Goal: Task Accomplishment & Management: Manage account settings

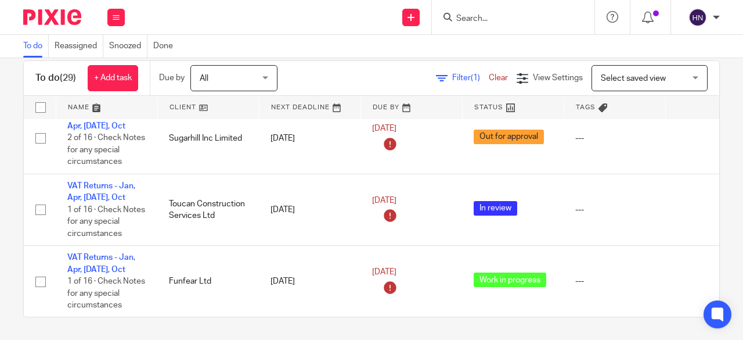
scroll to position [1227, 0]
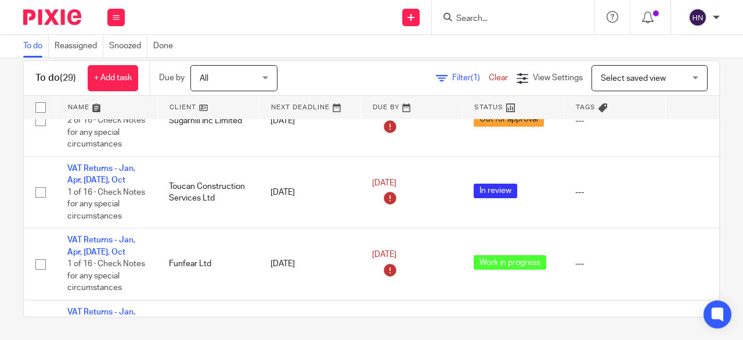
click at [452, 74] on span "Filter (1)" at bounding box center [470, 78] width 37 height 8
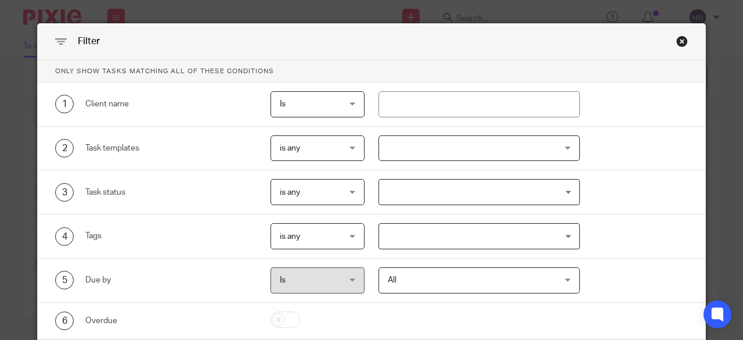
click at [388, 151] on div at bounding box center [479, 148] width 202 height 26
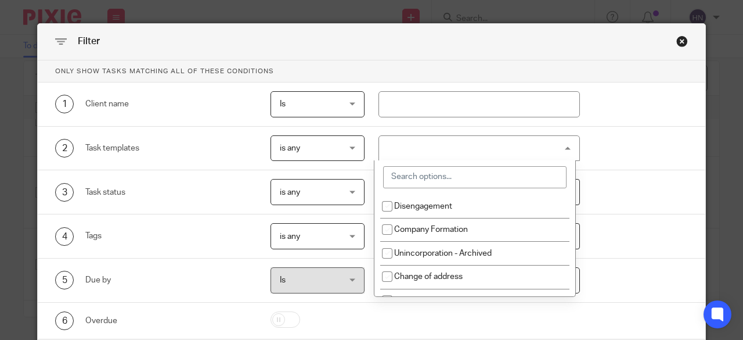
click at [402, 177] on input "search" at bounding box center [474, 177] width 183 height 22
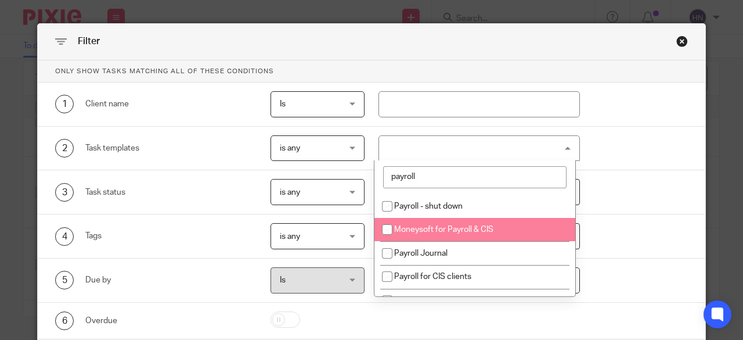
type input "payroll"
click at [416, 234] on li "Moneysoft for Payroll & CIS" at bounding box center [474, 230] width 201 height 24
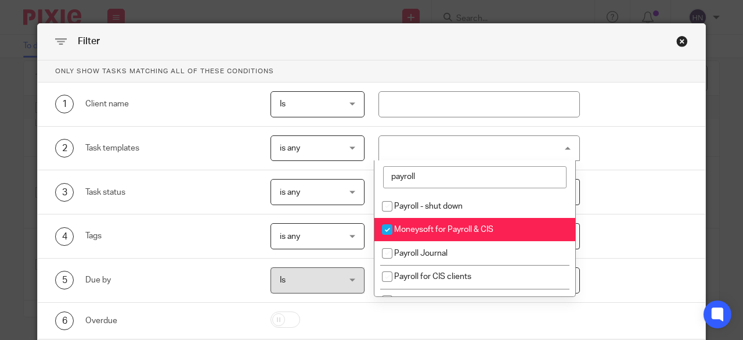
click at [416, 234] on li "Moneysoft for Payroll & CIS" at bounding box center [474, 230] width 201 height 24
checkbox input "false"
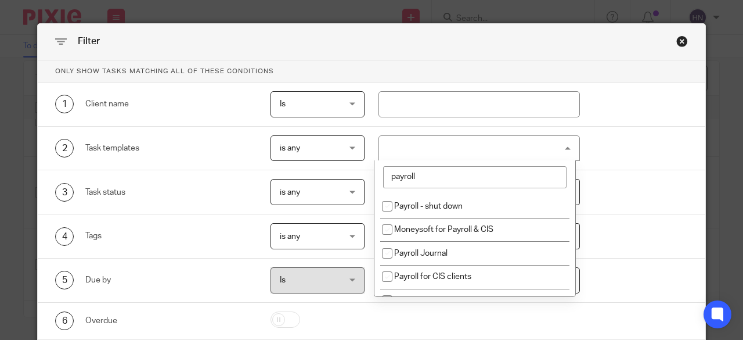
scroll to position [39, 0]
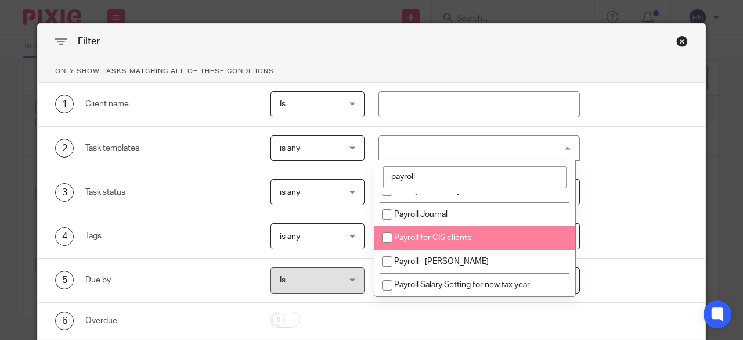
click at [412, 236] on span "Payroll for CIS clients" at bounding box center [432, 237] width 77 height 8
checkbox input "true"
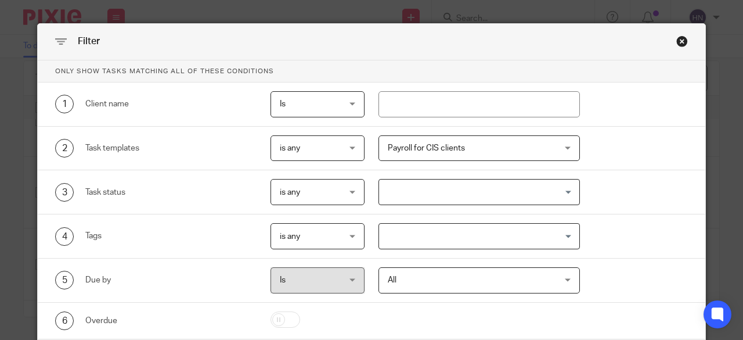
click at [601, 299] on div "5 Due by Is Is Is is All All Today Tomorrow This week Next week This month Next…" at bounding box center [372, 280] width 668 height 44
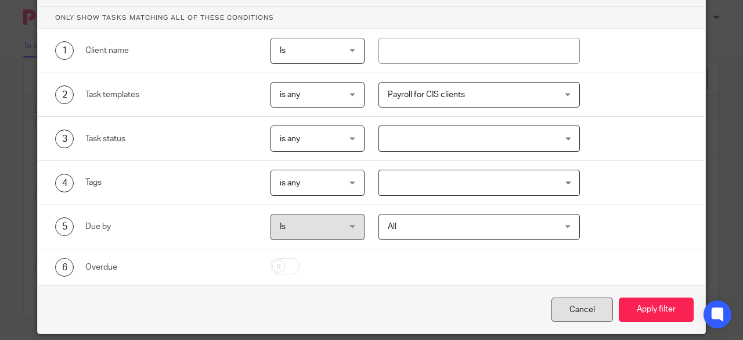
scroll to position [69, 0]
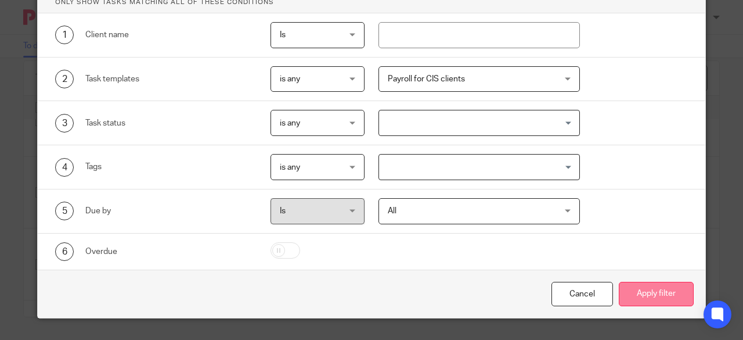
click at [657, 283] on button "Apply filter" at bounding box center [656, 294] width 75 height 25
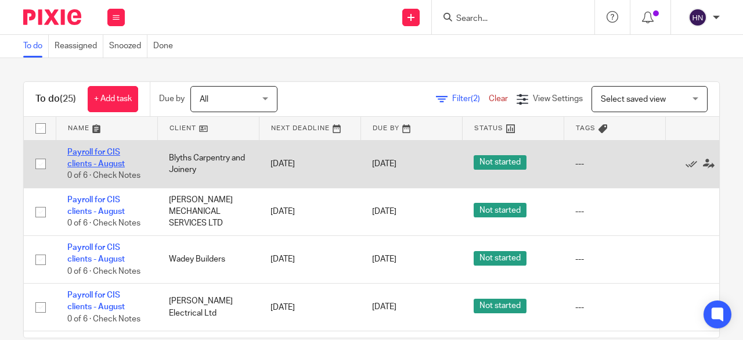
click at [106, 160] on link "Payroll for CIS clients - August" at bounding box center [95, 158] width 57 height 20
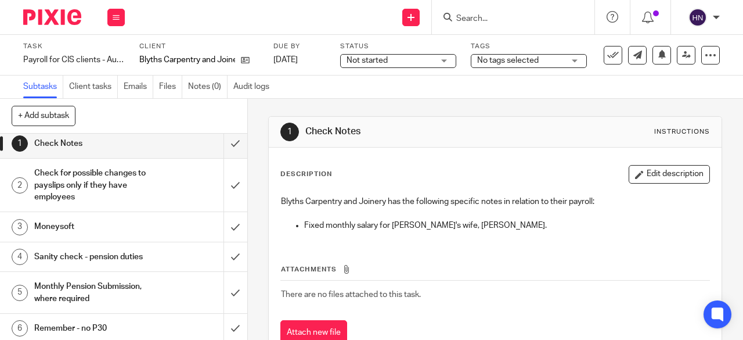
scroll to position [7, 0]
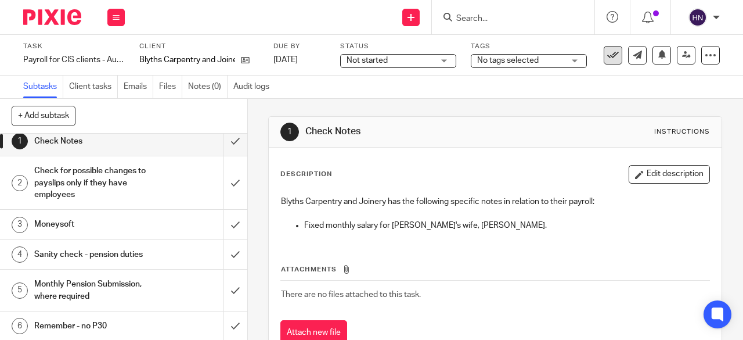
click at [607, 55] on icon at bounding box center [613, 55] width 12 height 12
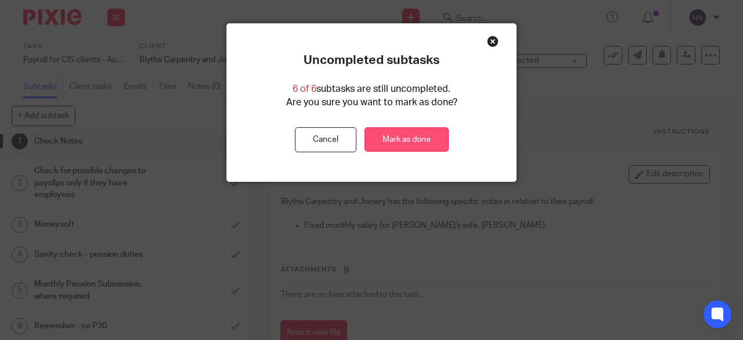
click at [398, 139] on link "Mark as done" at bounding box center [407, 139] width 84 height 25
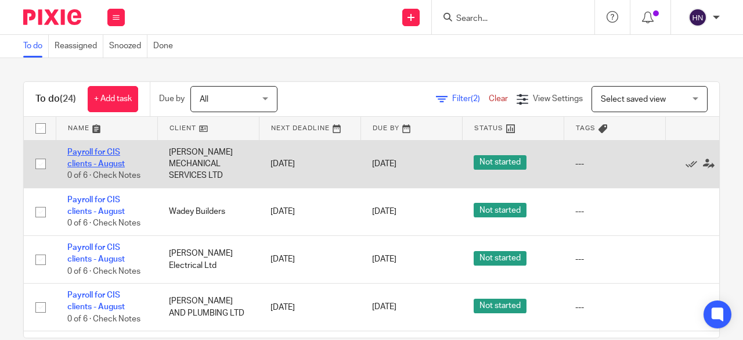
click at [74, 154] on link "Payroll for CIS clients - August" at bounding box center [95, 158] width 57 height 20
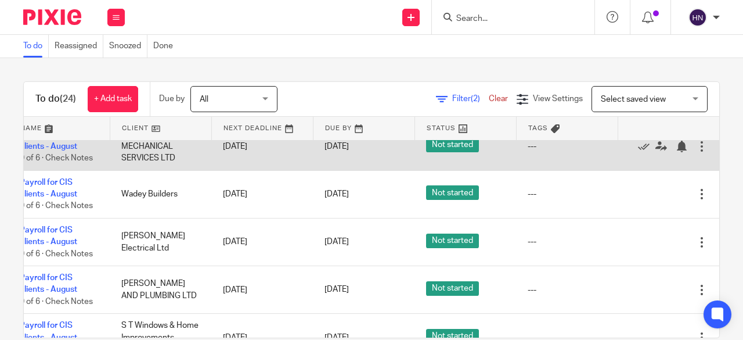
scroll to position [0, 74]
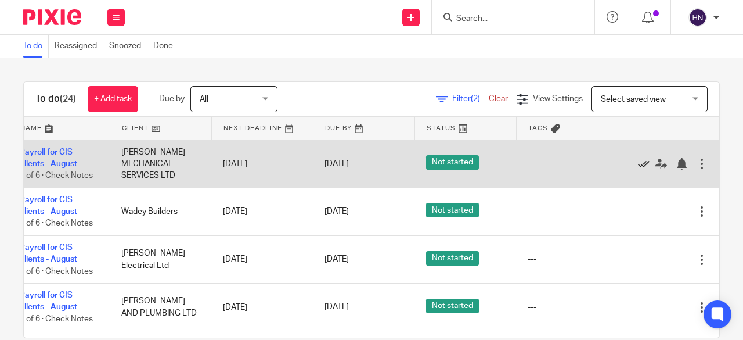
click at [638, 163] on icon at bounding box center [644, 164] width 12 height 12
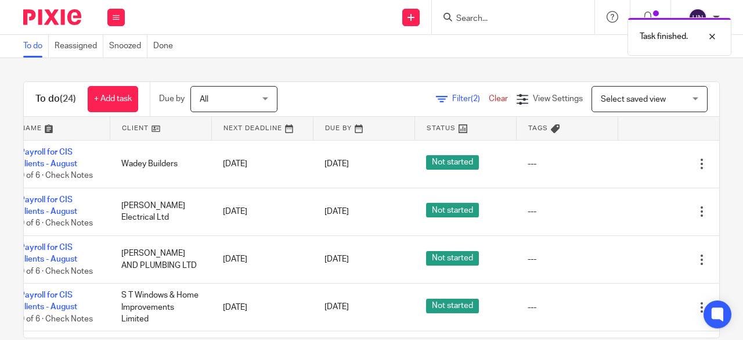
click at [638, 163] on icon at bounding box center [644, 164] width 12 height 12
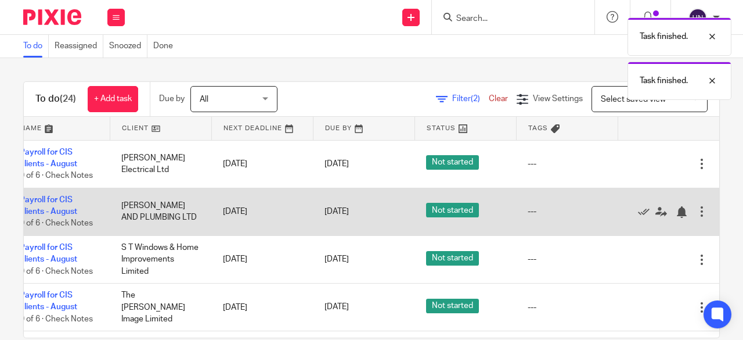
scroll to position [0, 0]
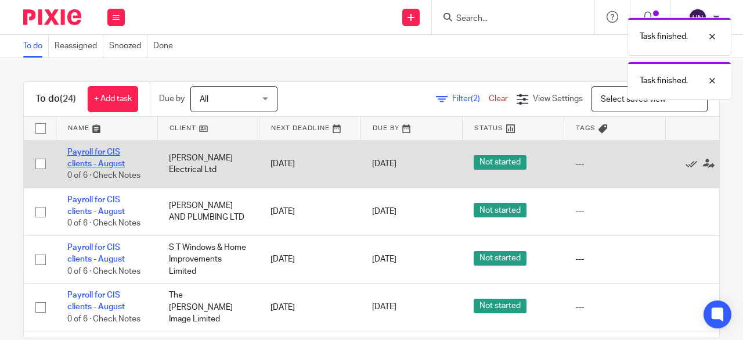
click at [107, 150] on link "Payroll for CIS clients - August" at bounding box center [95, 158] width 57 height 20
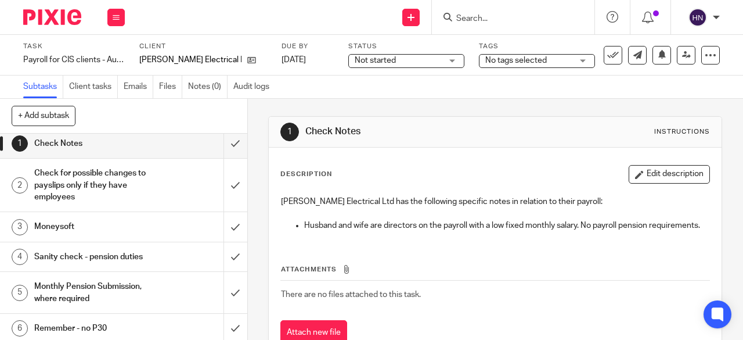
scroll to position [7, 0]
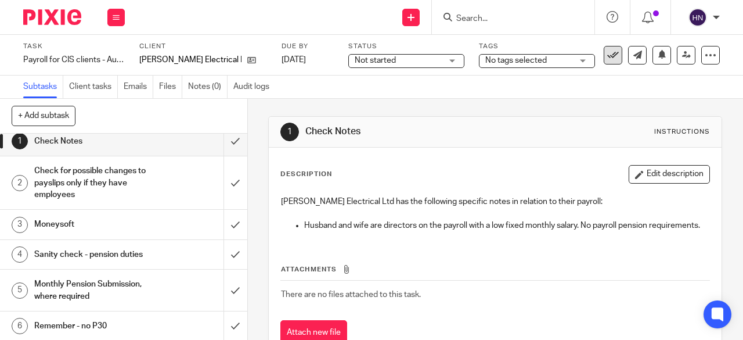
click at [607, 54] on icon at bounding box center [613, 55] width 12 height 12
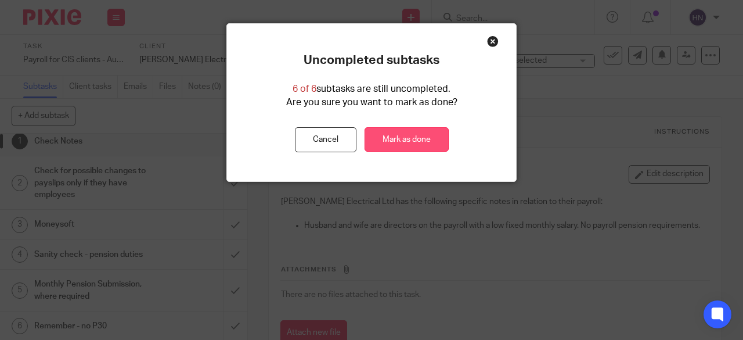
click at [381, 141] on link "Mark as done" at bounding box center [407, 139] width 84 height 25
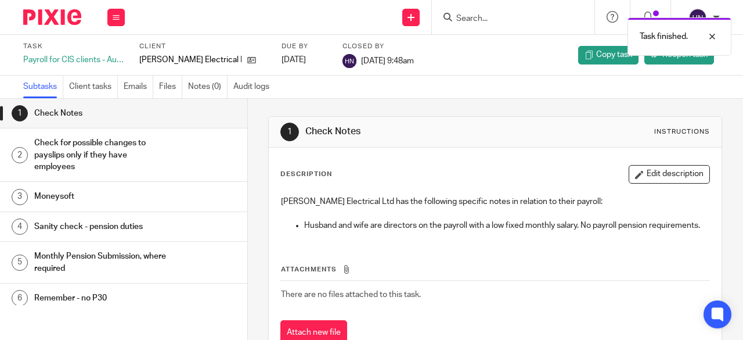
scroll to position [7, 0]
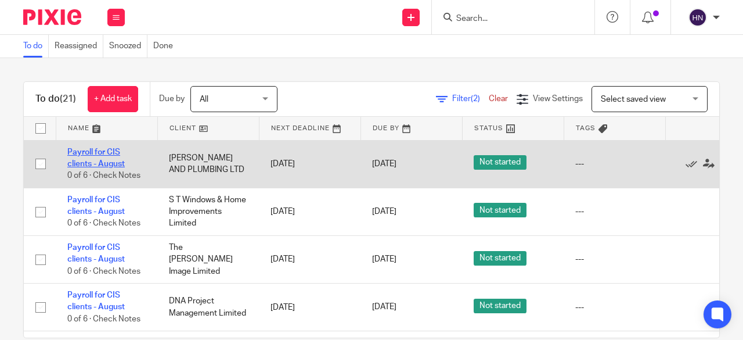
click at [106, 149] on link "Payroll for CIS clients - August" at bounding box center [95, 158] width 57 height 20
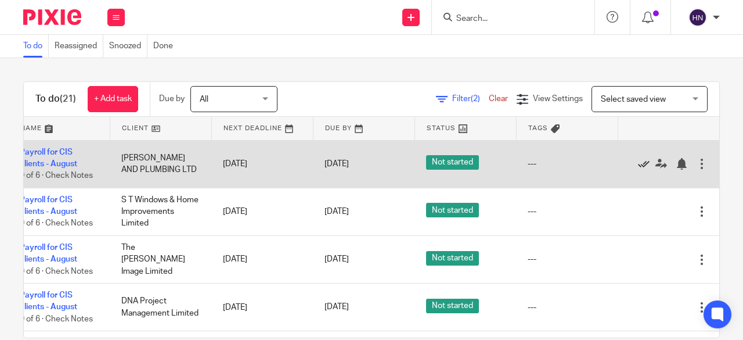
click at [638, 166] on icon at bounding box center [644, 164] width 12 height 12
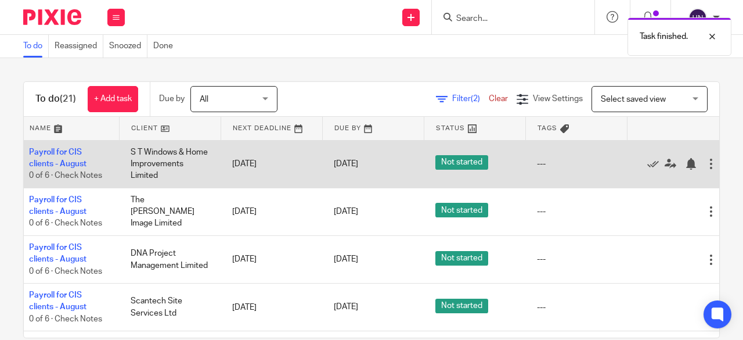
scroll to position [0, 0]
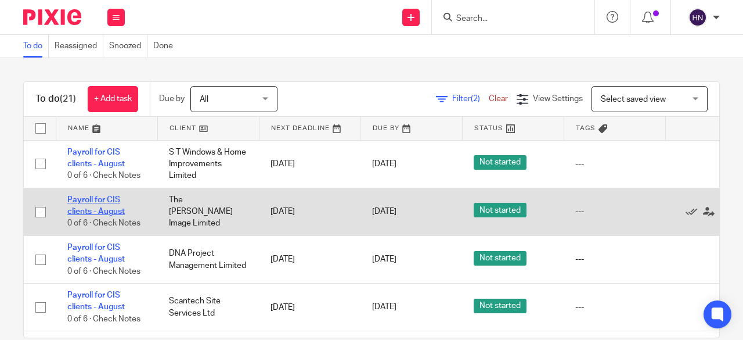
click at [114, 201] on link "Payroll for CIS clients - August" at bounding box center [95, 206] width 57 height 20
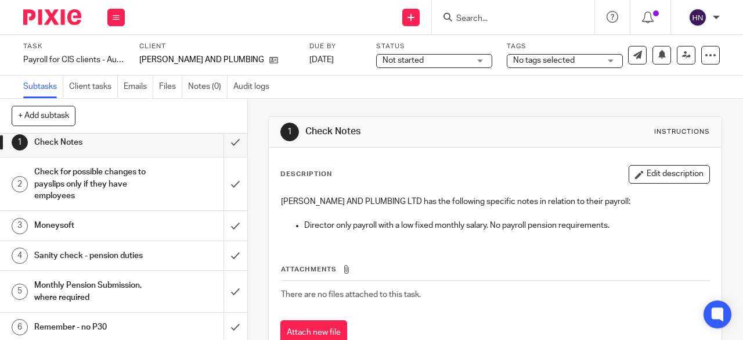
scroll to position [7, 0]
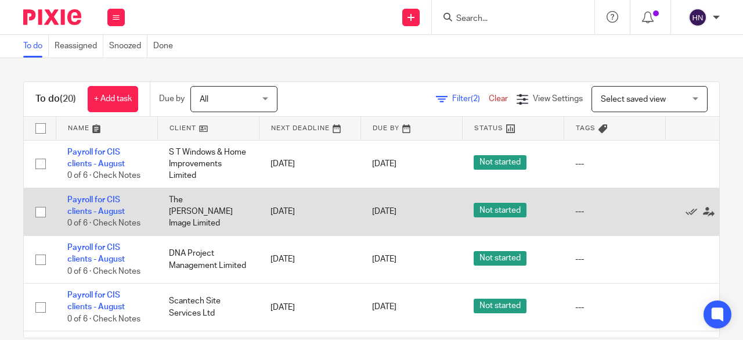
scroll to position [0, 74]
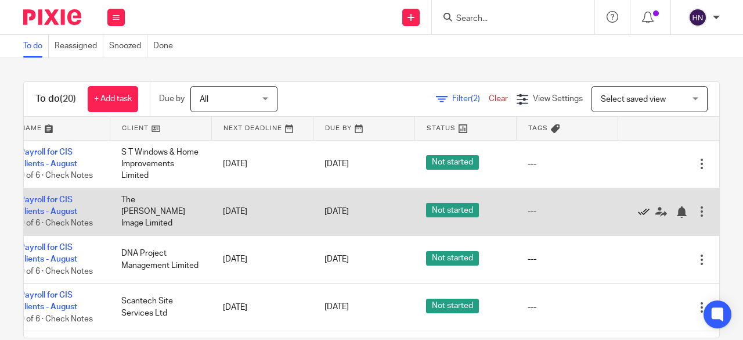
click at [638, 211] on icon at bounding box center [644, 212] width 12 height 12
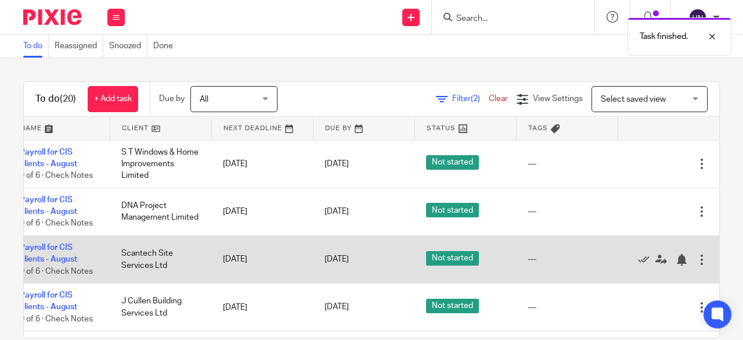
scroll to position [0, 0]
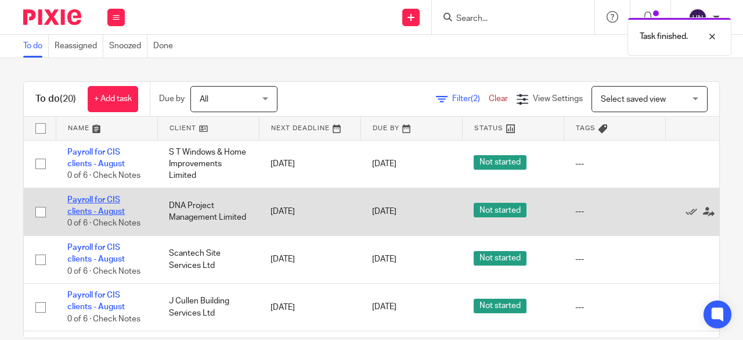
click at [86, 197] on link "Payroll for CIS clients - August" at bounding box center [95, 206] width 57 height 20
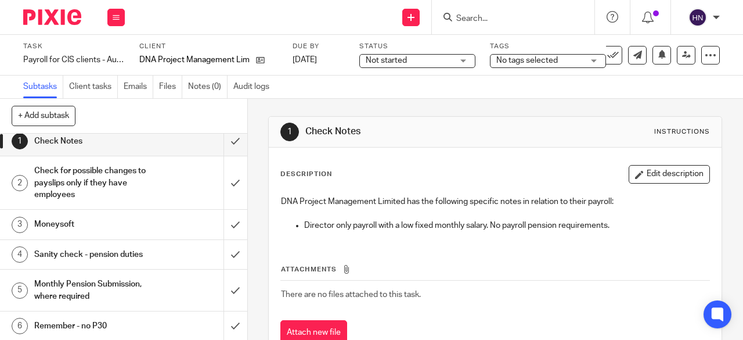
scroll to position [40, 0]
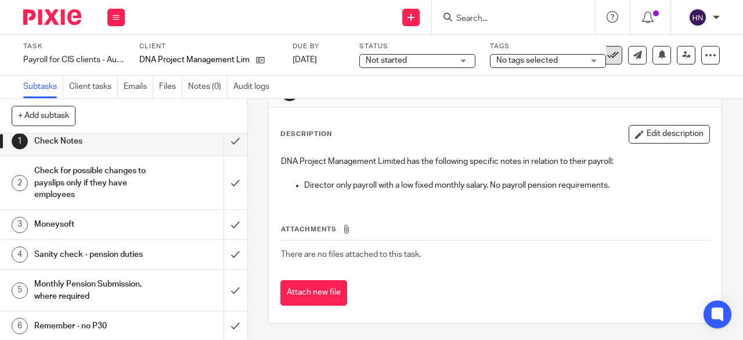
click at [608, 51] on icon at bounding box center [613, 55] width 12 height 12
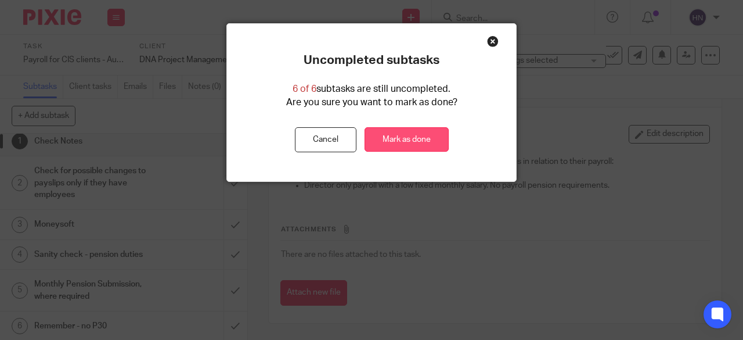
click at [408, 146] on link "Mark as done" at bounding box center [407, 139] width 84 height 25
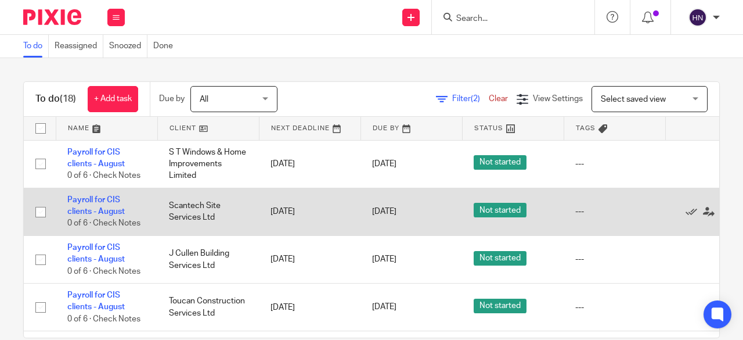
scroll to position [58, 0]
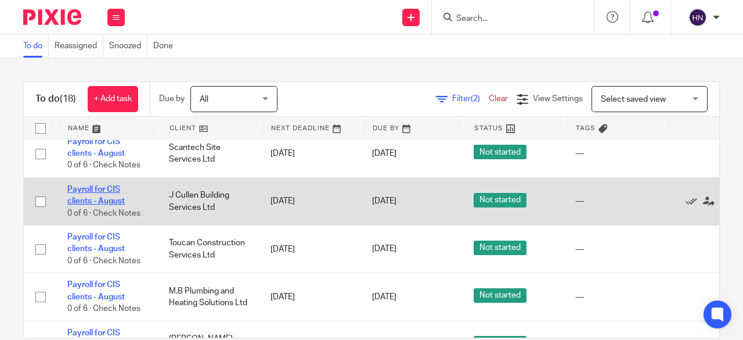
click at [102, 187] on link "Payroll for CIS clients - August" at bounding box center [95, 195] width 57 height 20
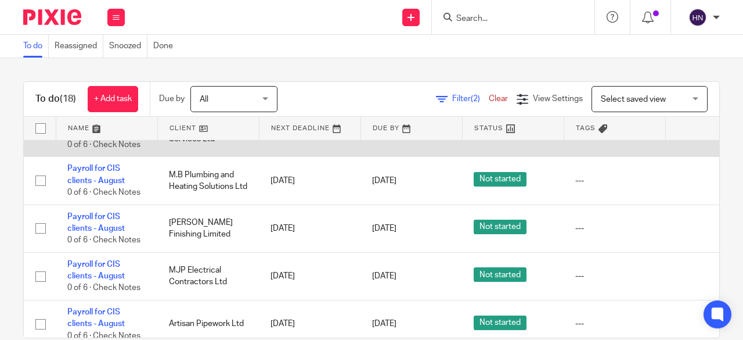
scroll to position [116, 0]
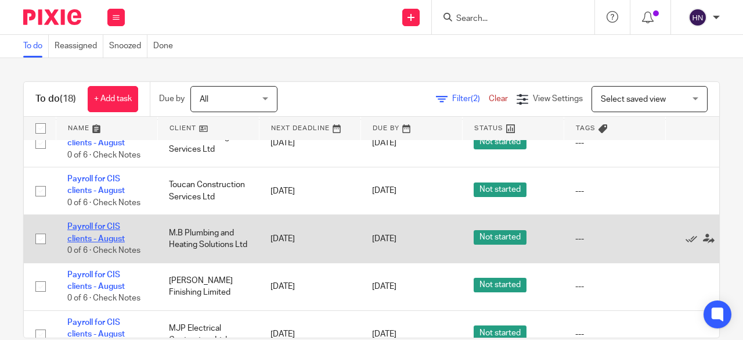
click at [88, 235] on link "Payroll for CIS clients - August" at bounding box center [95, 232] width 57 height 20
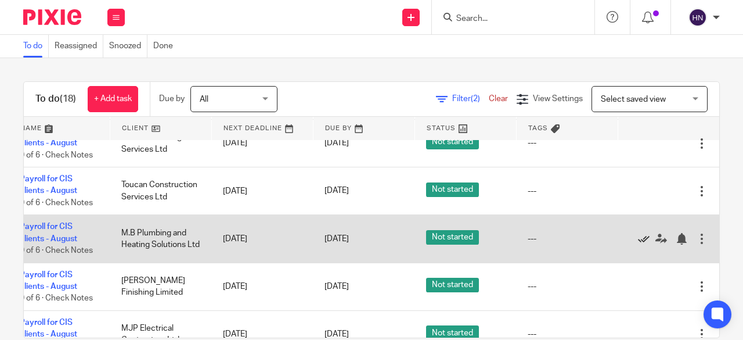
click at [638, 237] on icon at bounding box center [644, 239] width 12 height 12
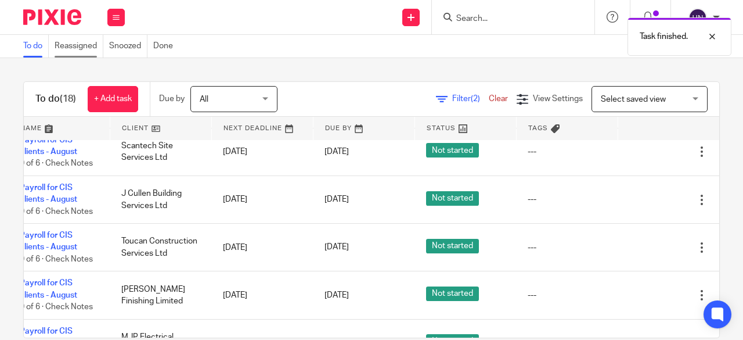
scroll to position [0, 74]
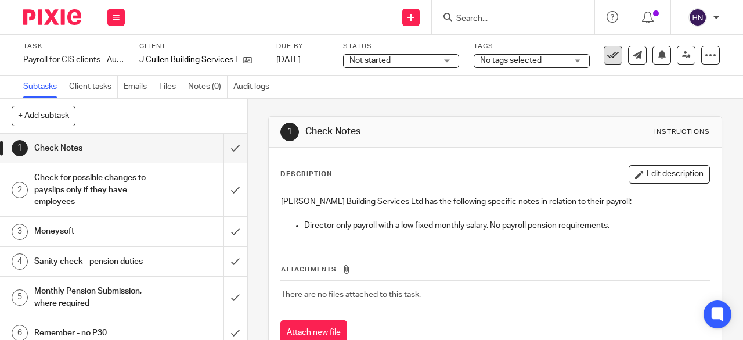
click at [607, 48] on button at bounding box center [613, 55] width 19 height 19
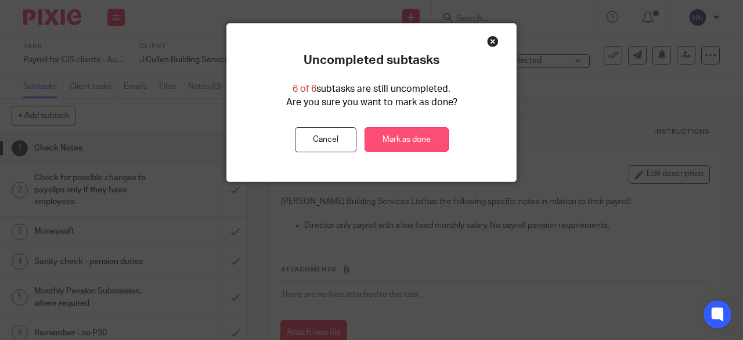
click at [395, 142] on link "Mark as done" at bounding box center [407, 139] width 84 height 25
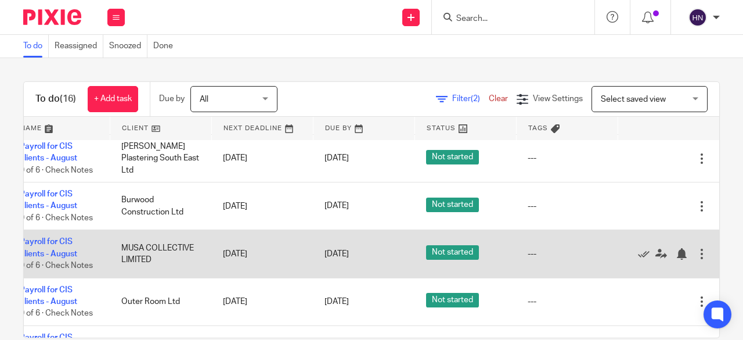
scroll to position [340, 74]
click at [638, 250] on icon at bounding box center [644, 254] width 12 height 12
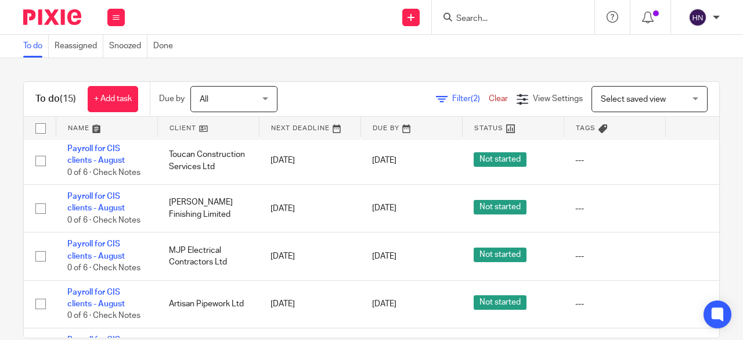
scroll to position [99, 0]
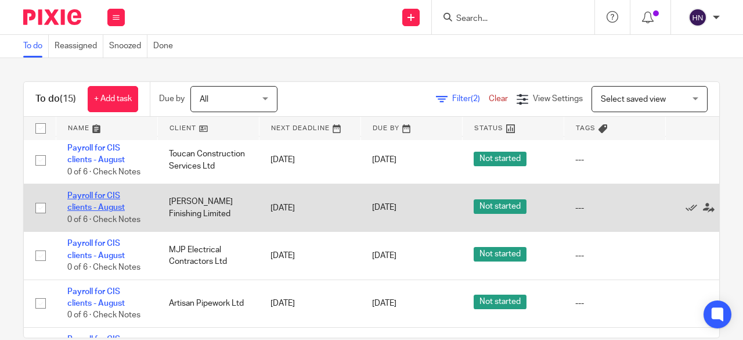
click at [100, 194] on link "Payroll for CIS clients - August" at bounding box center [95, 202] width 57 height 20
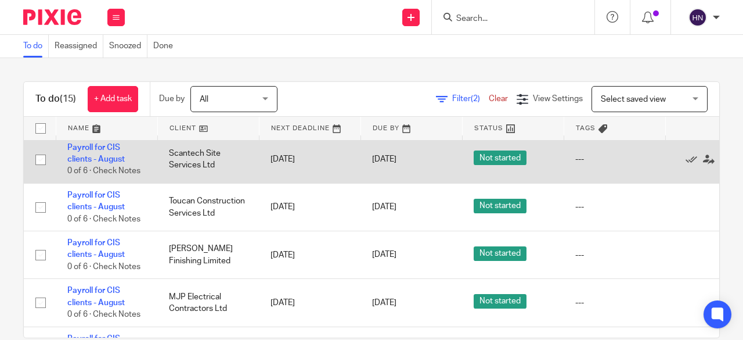
scroll to position [116, 0]
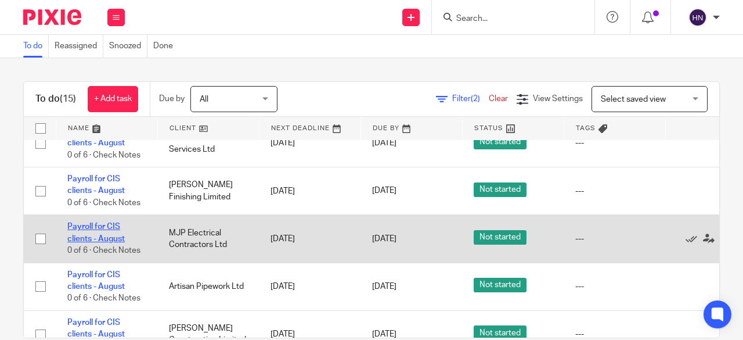
click at [96, 226] on link "Payroll for CIS clients - August" at bounding box center [95, 232] width 57 height 20
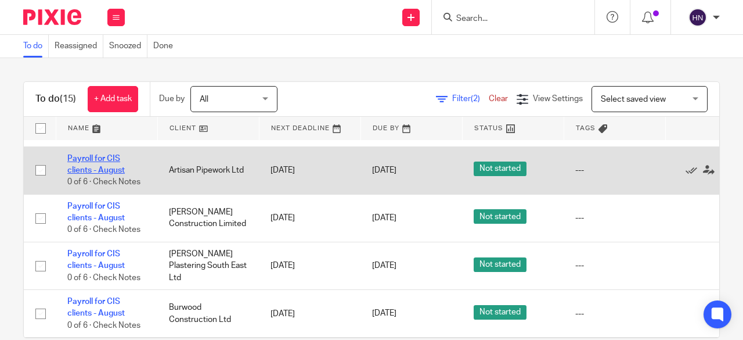
click at [85, 157] on link "Payroll for CIS clients - August" at bounding box center [95, 164] width 57 height 20
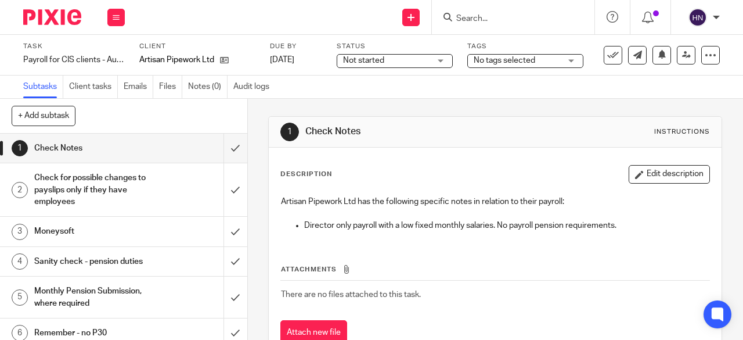
drag, startPoint x: 416, startPoint y: 160, endPoint x: 473, endPoint y: 118, distance: 71.4
click at [473, 118] on div "1 Check Notes Instructions Description Edit description Artisan Pipework Ltd ha…" at bounding box center [495, 239] width 454 height 247
click at [607, 56] on icon at bounding box center [613, 55] width 12 height 12
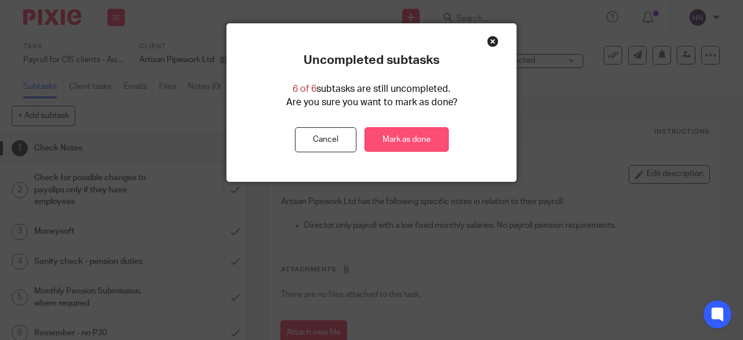
click at [408, 134] on link "Mark as done" at bounding box center [407, 139] width 84 height 25
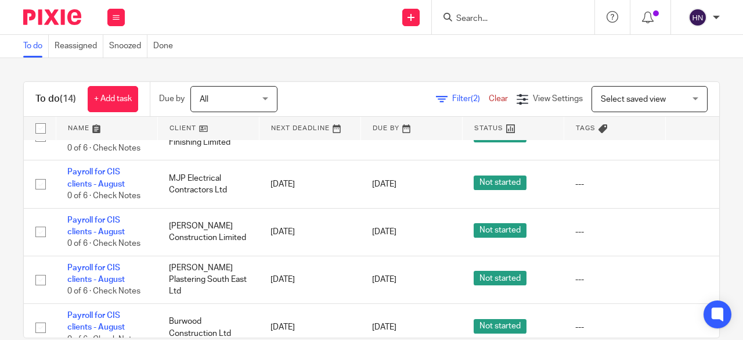
scroll to position [173, 0]
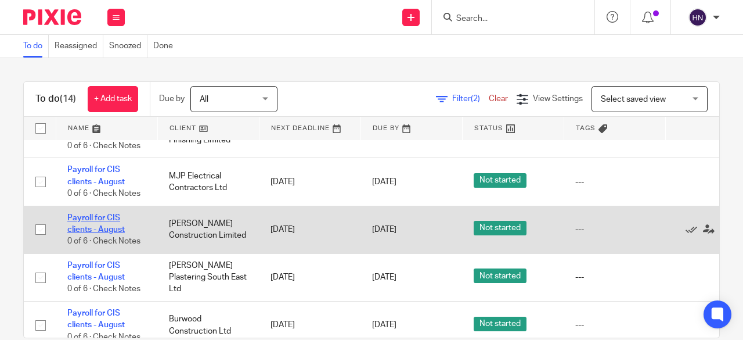
click at [100, 214] on link "Payroll for CIS clients - August" at bounding box center [95, 224] width 57 height 20
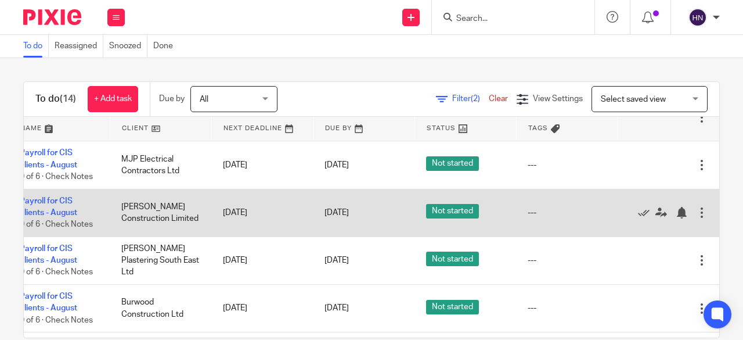
scroll to position [192, 74]
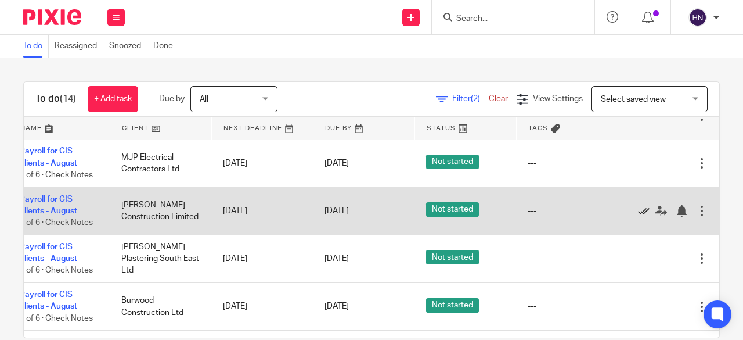
click at [638, 212] on icon at bounding box center [644, 211] width 12 height 12
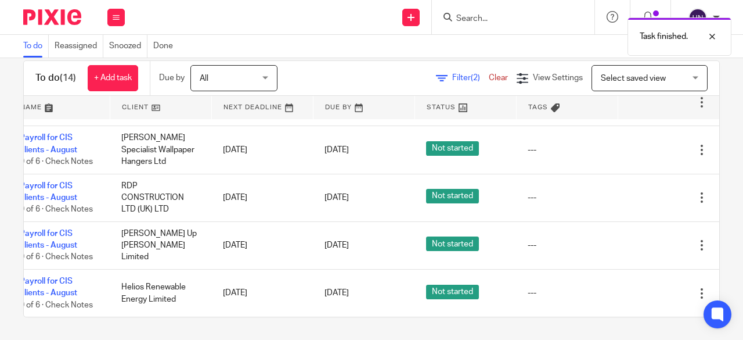
scroll to position [429, 0]
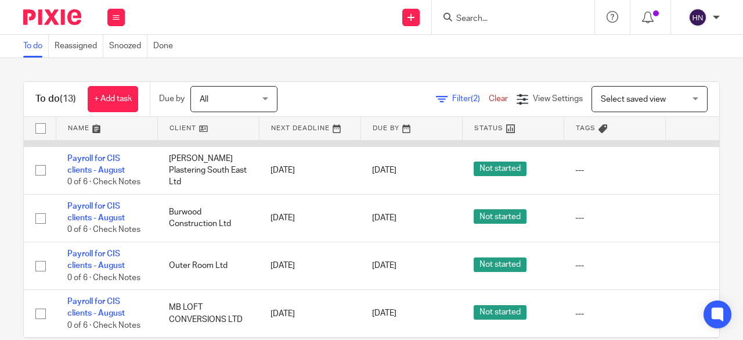
click at [145, 258] on tbody "No client selected No client selected 1840 Lawn Care 369 CONSTRUCTION UNIVERSE …" at bounding box center [395, 218] width 743 height 620
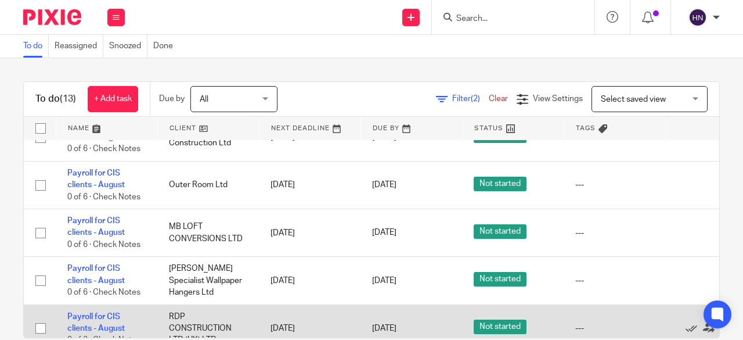
scroll to position [255, 0]
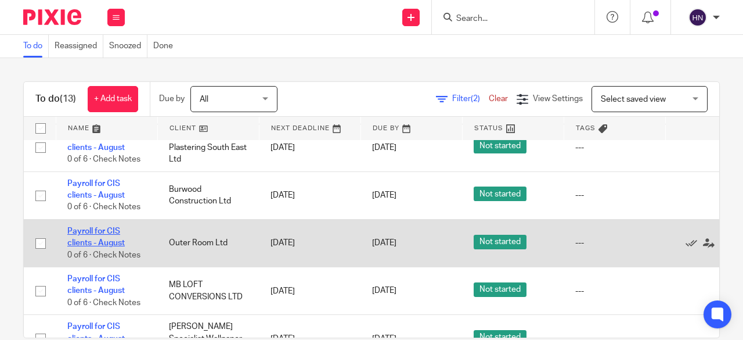
click at [104, 227] on link "Payroll for CIS clients - August" at bounding box center [95, 237] width 57 height 20
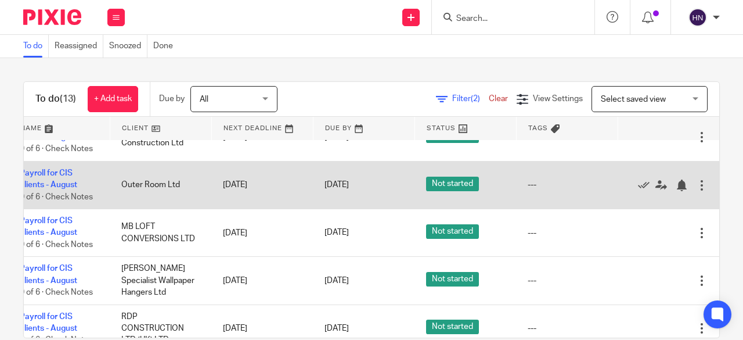
scroll to position [313, 74]
click at [638, 185] on icon at bounding box center [644, 185] width 12 height 12
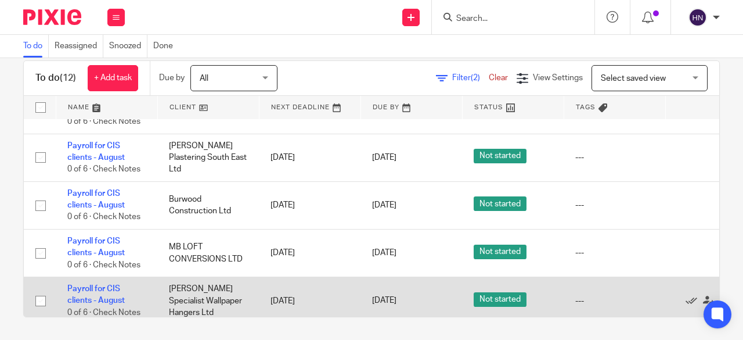
scroll to position [223, 0]
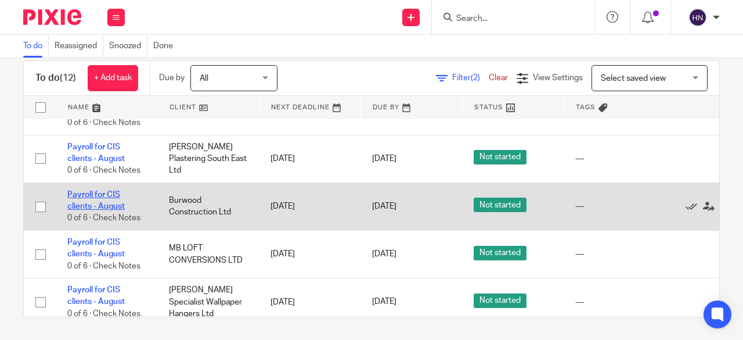
click at [96, 190] on link "Payroll for CIS clients - August" at bounding box center [95, 200] width 57 height 20
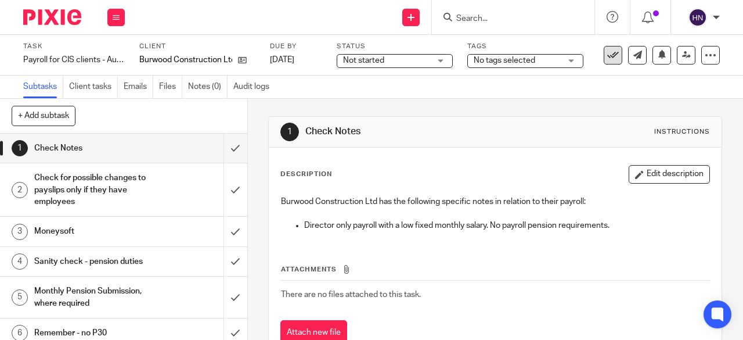
click at [604, 62] on button at bounding box center [613, 55] width 19 height 19
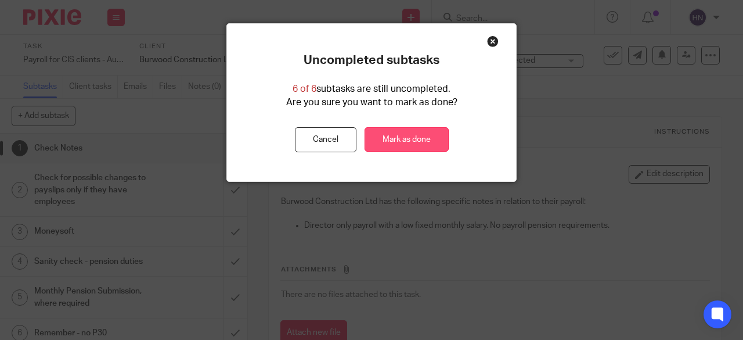
click at [385, 152] on link "Mark as done" at bounding box center [407, 139] width 84 height 25
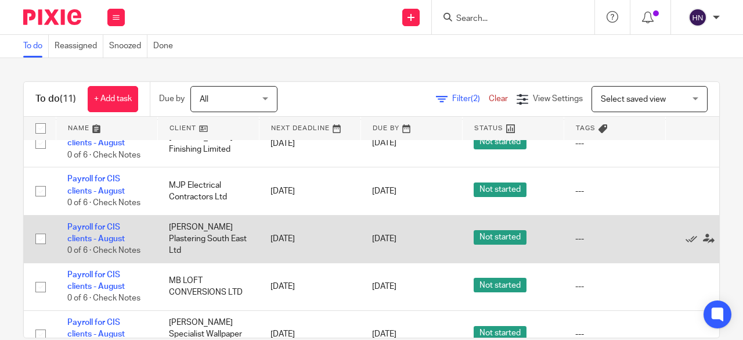
scroll to position [165, 0]
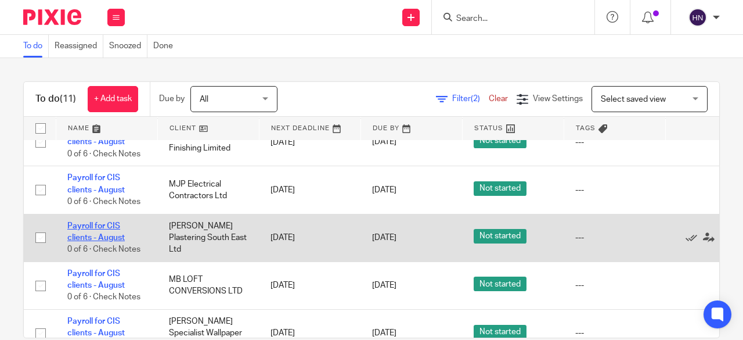
click at [102, 235] on link "Payroll for CIS clients - August" at bounding box center [95, 232] width 57 height 20
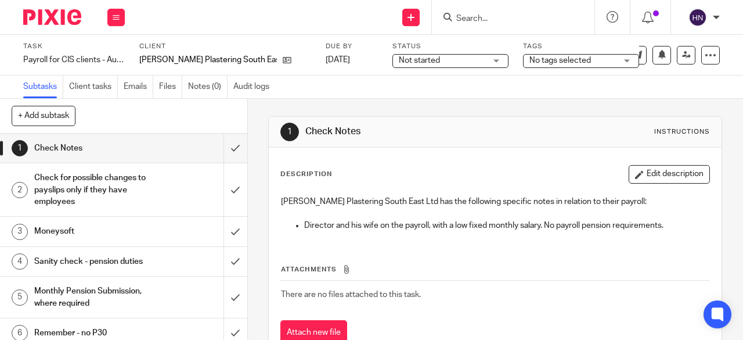
click at [174, 112] on div "+ Add subtask Cancel + Add" at bounding box center [123, 116] width 247 height 35
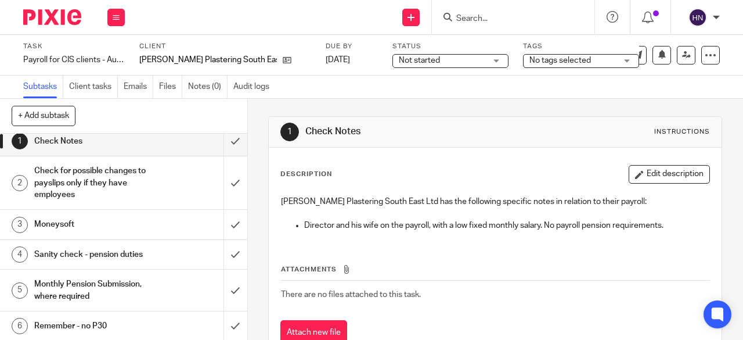
click at [607, 54] on icon at bounding box center [613, 55] width 12 height 12
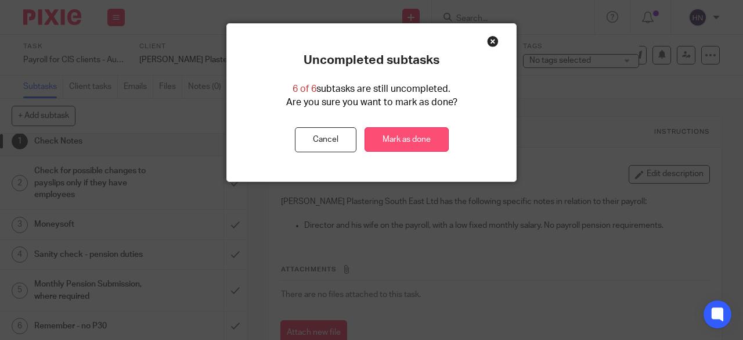
click at [437, 141] on link "Mark as done" at bounding box center [407, 139] width 84 height 25
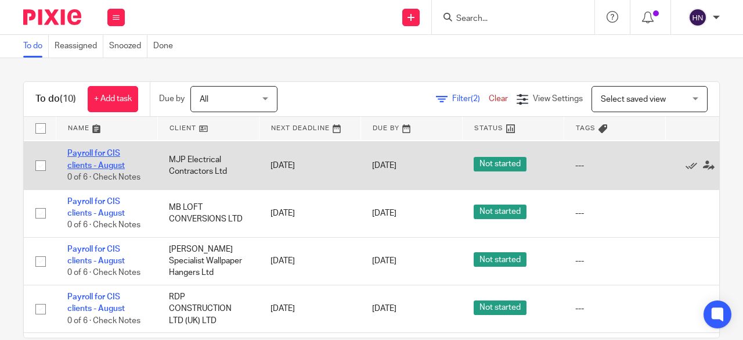
scroll to position [190, 0]
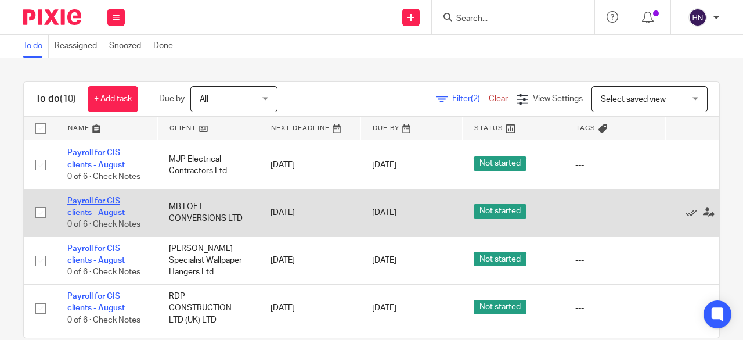
click at [94, 209] on link "Payroll for CIS clients - August" at bounding box center [95, 207] width 57 height 20
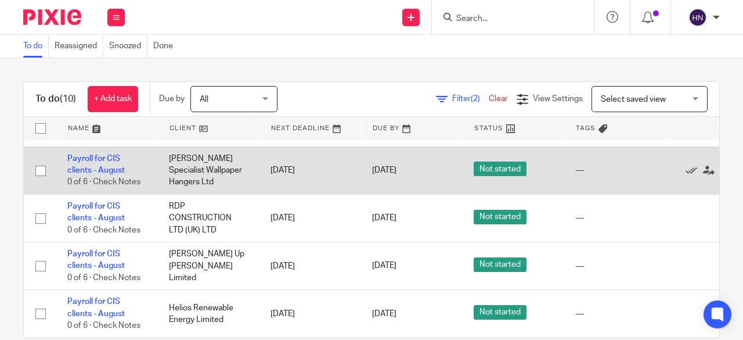
scroll to position [286, 0]
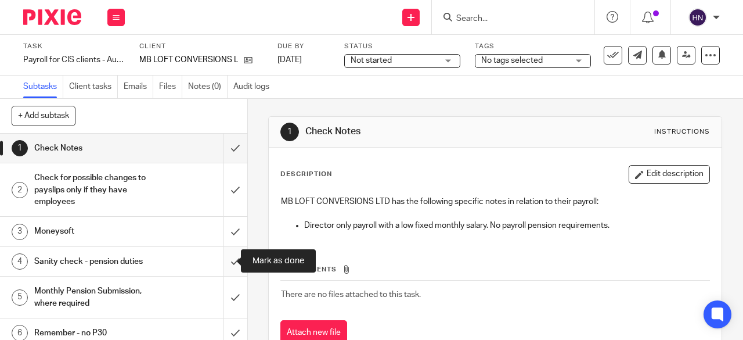
scroll to position [7, 0]
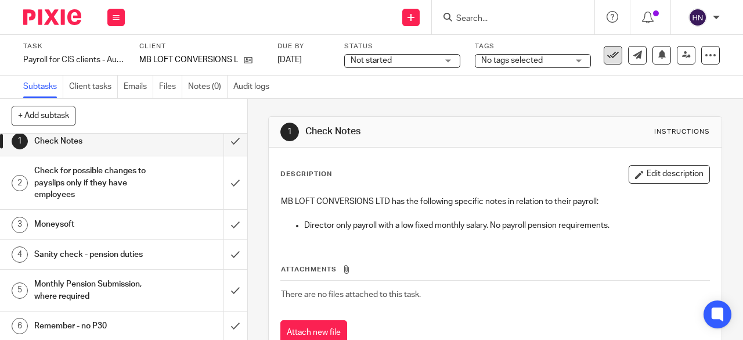
click at [607, 59] on icon at bounding box center [613, 55] width 12 height 12
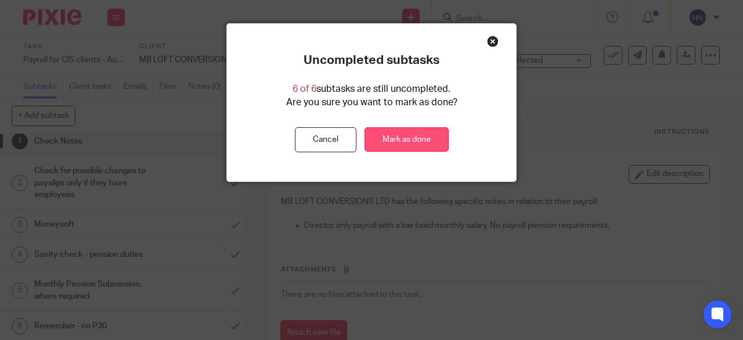
click at [422, 141] on link "Mark as done" at bounding box center [407, 139] width 84 height 25
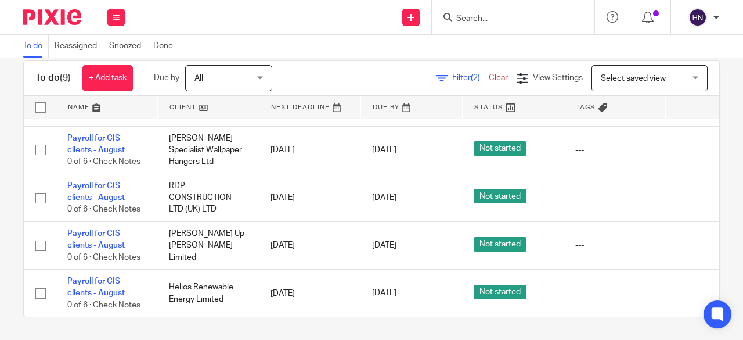
scroll to position [239, 0]
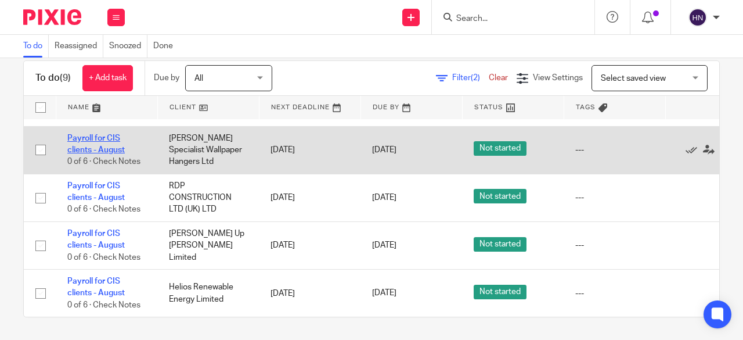
click at [95, 134] on link "Payroll for CIS clients - August" at bounding box center [95, 144] width 57 height 20
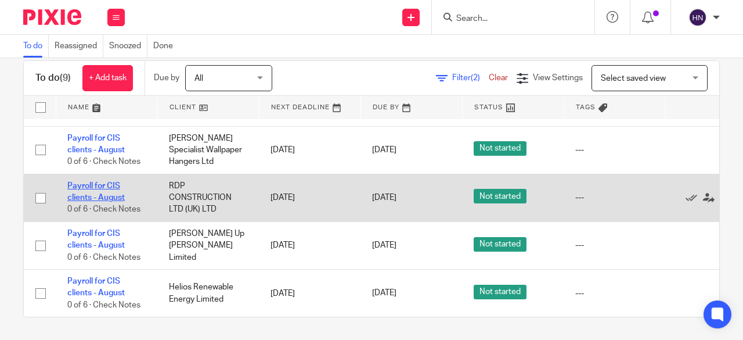
click at [81, 186] on link "Payroll for CIS clients - August" at bounding box center [95, 192] width 57 height 20
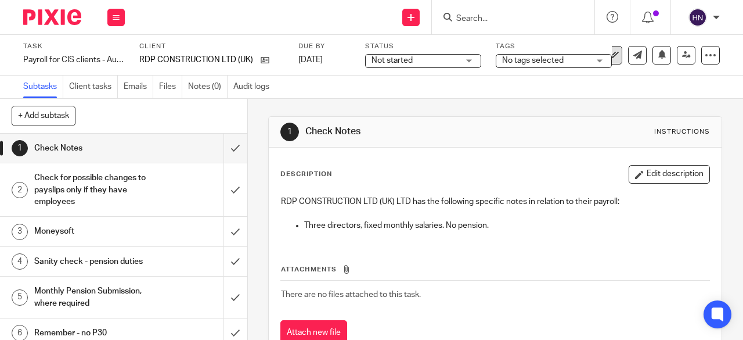
click at [611, 51] on button at bounding box center [613, 55] width 19 height 19
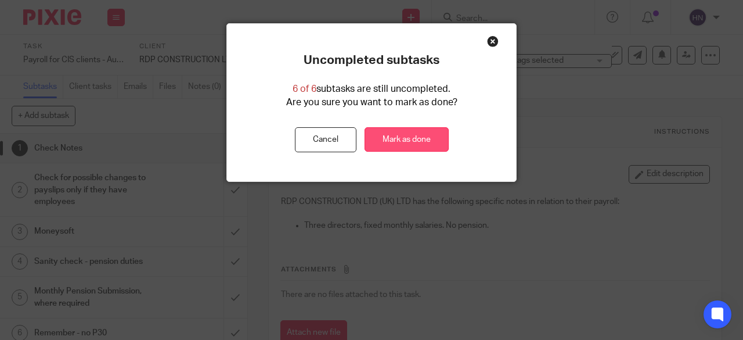
click at [433, 137] on link "Mark as done" at bounding box center [407, 139] width 84 height 25
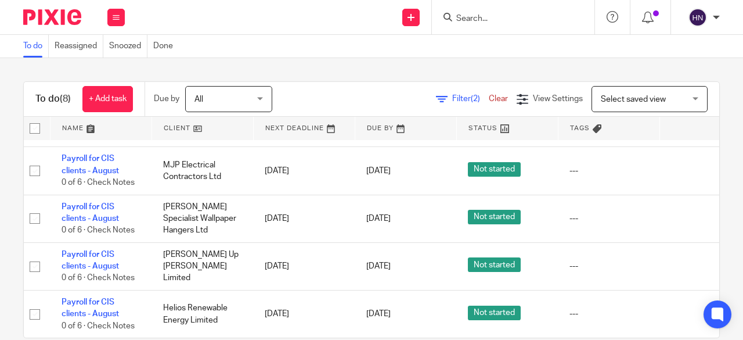
scroll to position [21, 0]
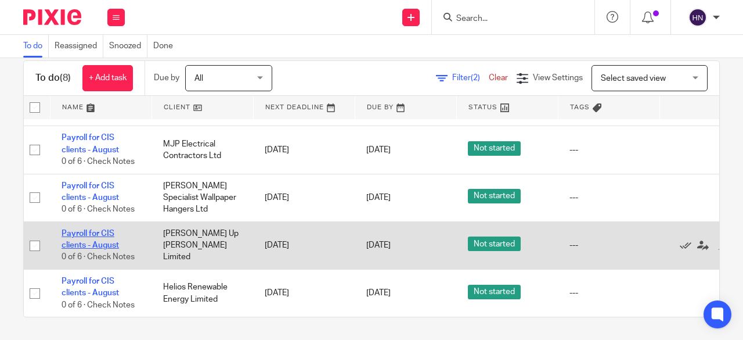
click at [96, 229] on link "Payroll for CIS clients - August" at bounding box center [90, 239] width 57 height 20
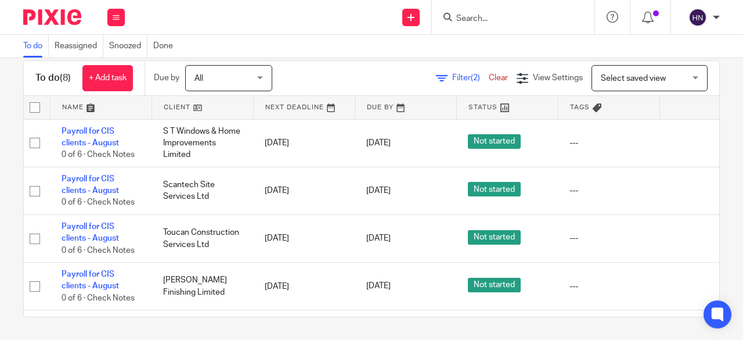
scroll to position [8, 0]
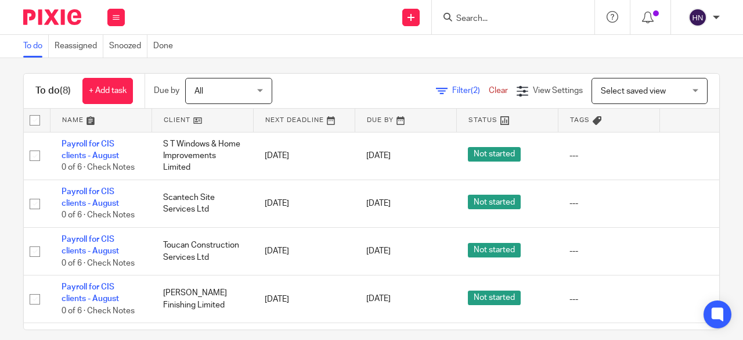
drag, startPoint x: 271, startPoint y: 243, endPoint x: 212, endPoint y: 8, distance: 242.3
click at [212, 8] on div "Send new email Create task Add client Get Support Contact via email Check our d…" at bounding box center [439, 17] width 607 height 34
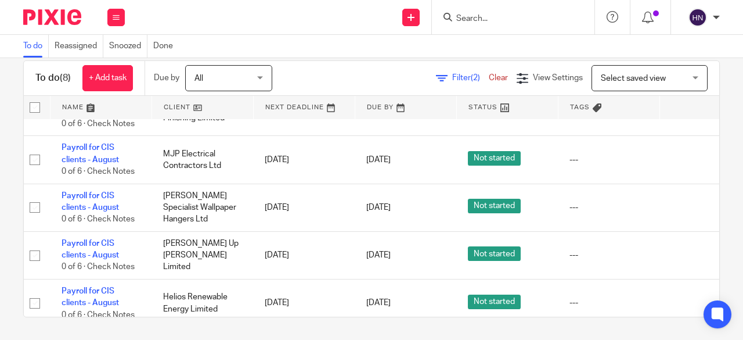
scroll to position [192, 6]
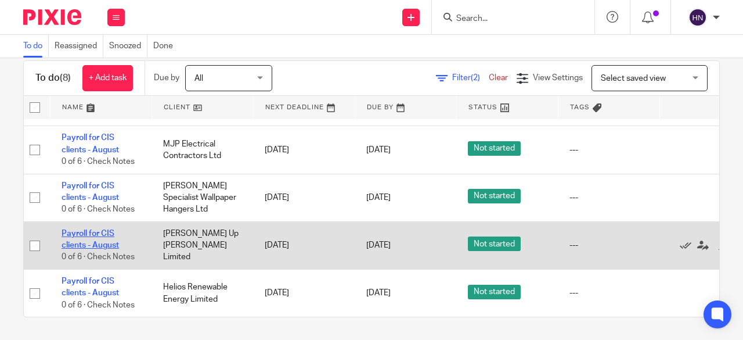
click at [104, 229] on link "Payroll for CIS clients - August" at bounding box center [90, 239] width 57 height 20
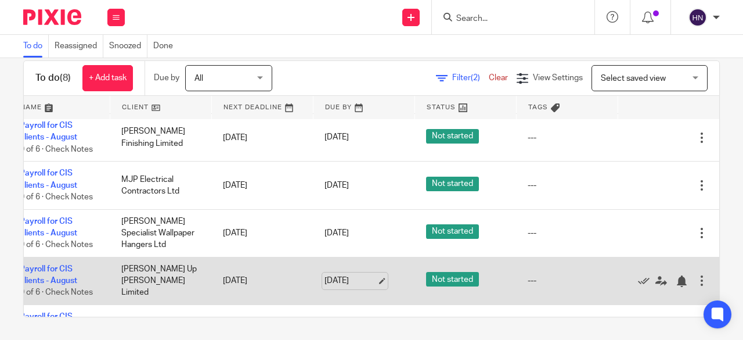
scroll to position [192, 74]
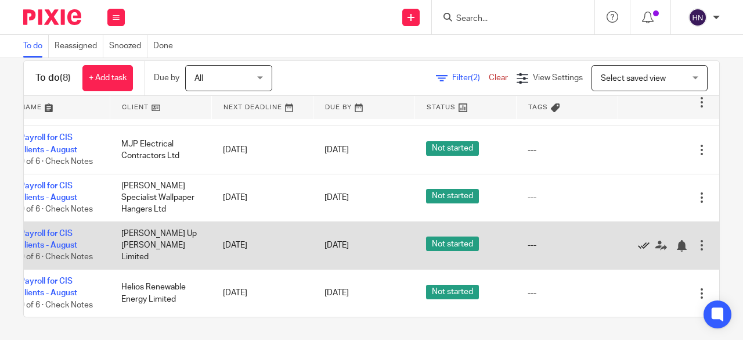
click at [638, 240] on icon at bounding box center [644, 246] width 12 height 12
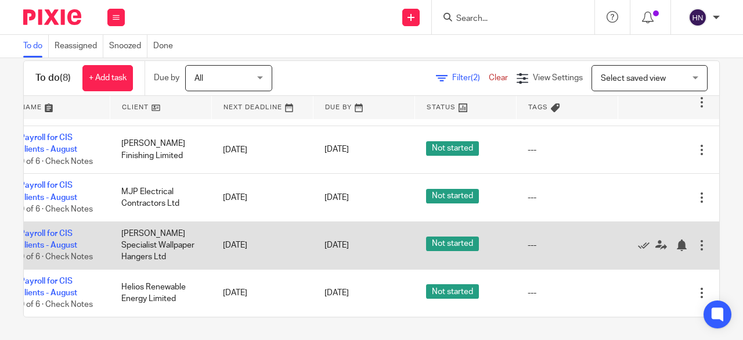
scroll to position [144, 0]
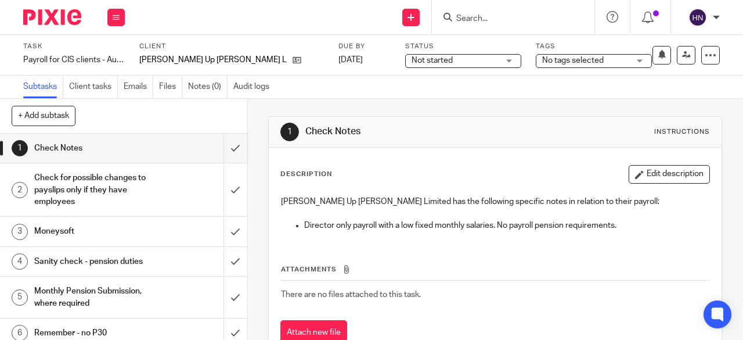
click at [425, 203] on p "[PERSON_NAME] Up [PERSON_NAME] Limited has the following specific notes in rela…" at bounding box center [495, 202] width 428 height 12
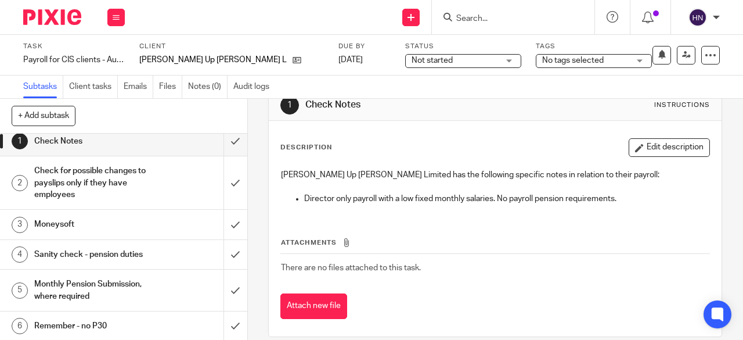
scroll to position [40, 0]
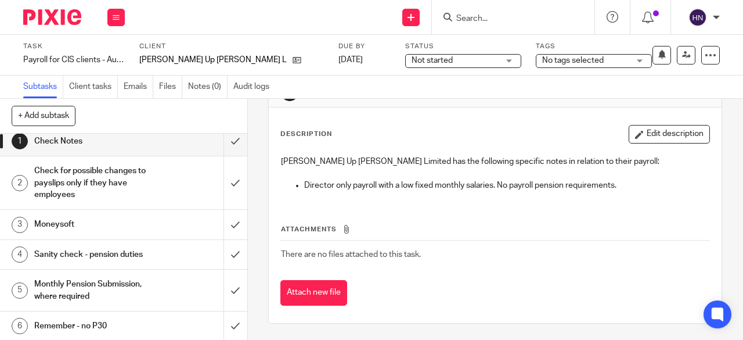
click at [607, 52] on icon at bounding box center [613, 55] width 12 height 12
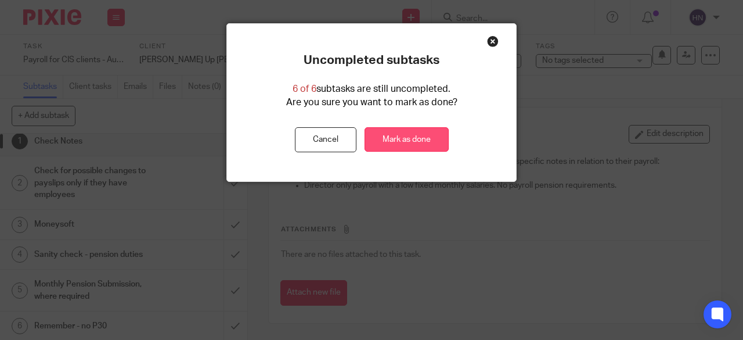
click at [386, 139] on link "Mark as done" at bounding box center [407, 139] width 84 height 25
